Goal: Transaction & Acquisition: Purchase product/service

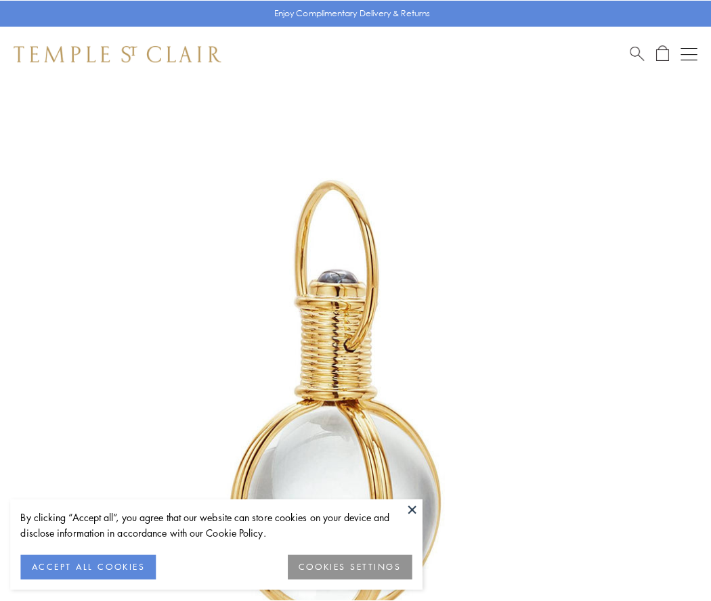
scroll to position [353, 0]
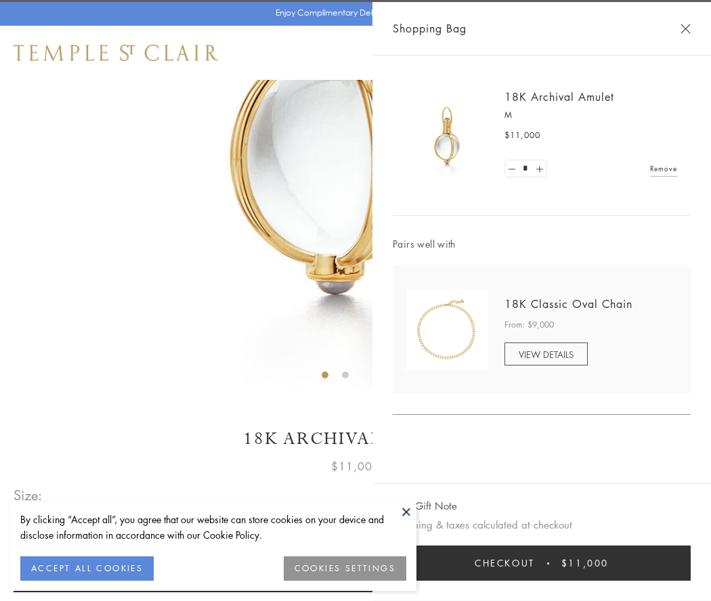
click at [541, 563] on button "Checkout $11,000" at bounding box center [542, 562] width 298 height 35
